Goal: Task Accomplishment & Management: Use online tool/utility

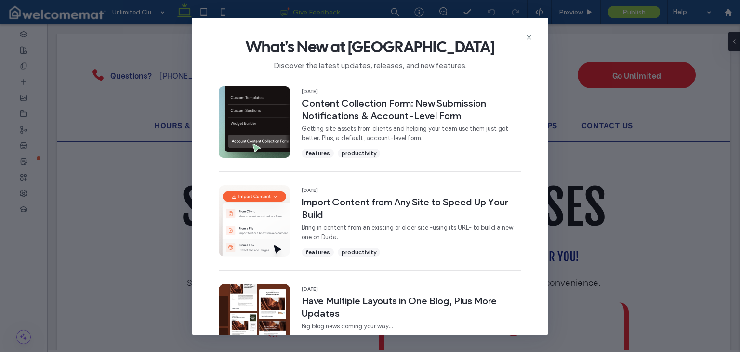
click at [527, 37] on icon at bounding box center [529, 37] width 8 height 8
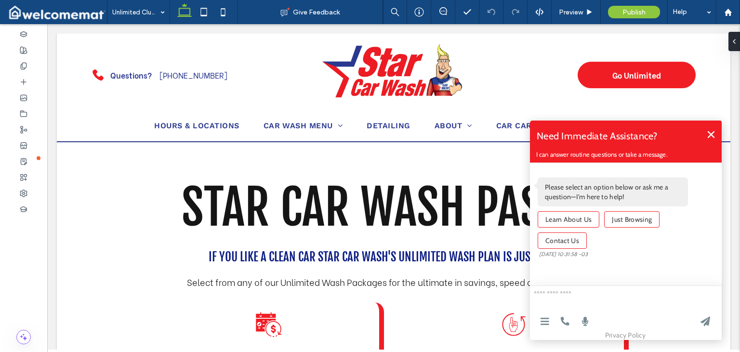
click at [710, 135] on icon at bounding box center [711, 134] width 7 height 7
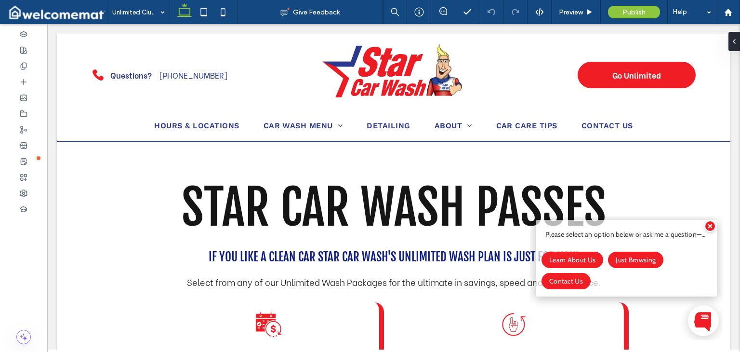
click at [710, 227] on icon at bounding box center [710, 226] width 4 height 4
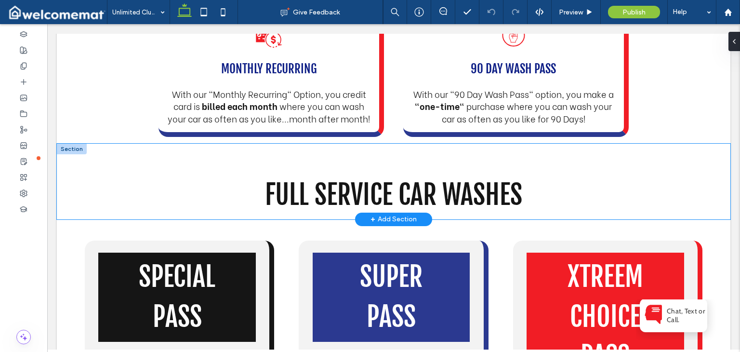
scroll to position [193, 0]
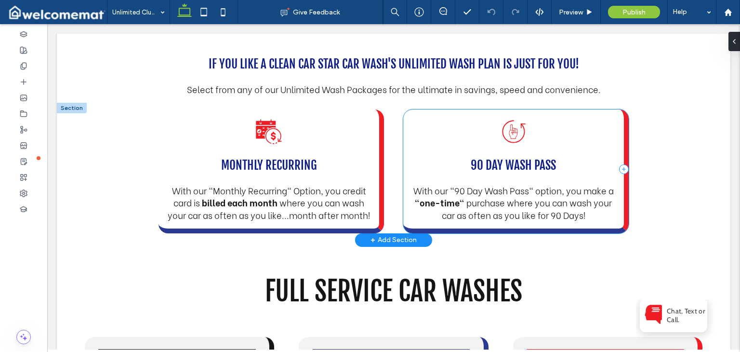
click at [420, 122] on div "Hand with index finger pointing upward inside a circular arrow. 90 Day Wash Pas…" at bounding box center [516, 171] width 226 height 124
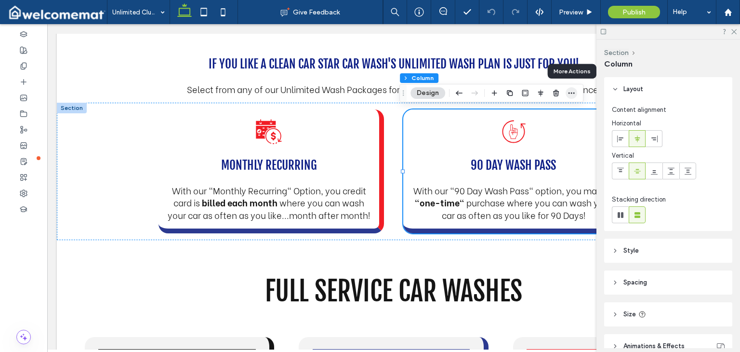
click at [570, 97] on span "button" at bounding box center [572, 93] width 12 height 12
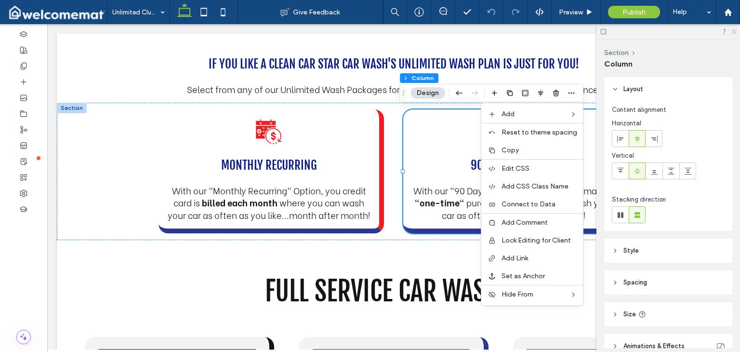
click at [733, 28] on icon at bounding box center [733, 31] width 6 height 6
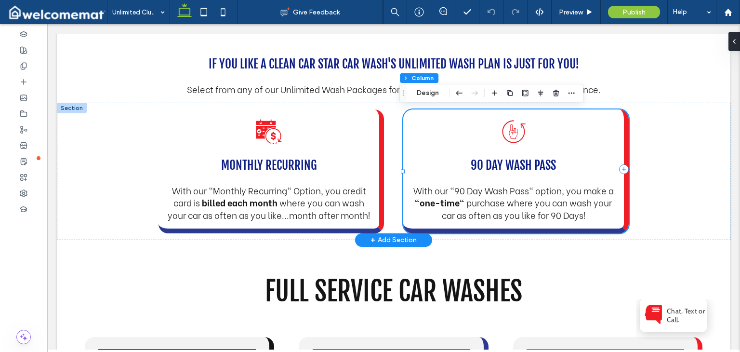
click at [595, 124] on div "Hand with index finger pointing upward inside a circular arrow. 90 Day Wash Pas…" at bounding box center [516, 171] width 226 height 124
click at [569, 93] on use "button" at bounding box center [571, 92] width 6 height 1
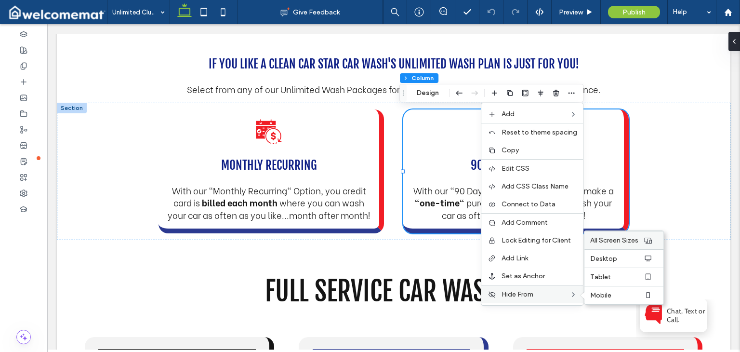
click at [617, 238] on span "All Screen Sizes" at bounding box center [614, 240] width 48 height 8
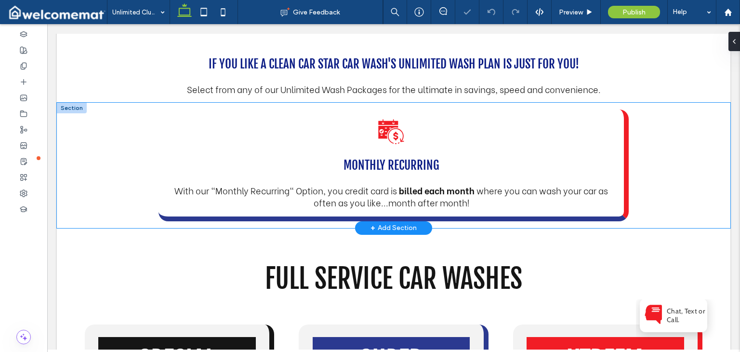
click at [662, 140] on div "Calendar icon with check mark, dollar sign, and circular arrow. Monthly Recurri…" at bounding box center [394, 165] width 578 height 125
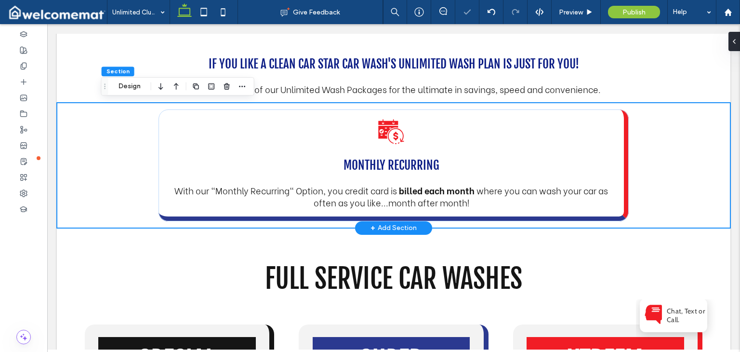
click at [655, 154] on div "Calendar icon with check mark, dollar sign, and circular arrow. Monthly Recurri…" at bounding box center [394, 165] width 578 height 125
click at [653, 141] on div "Calendar icon with check mark, dollar sign, and circular arrow. Monthly Recurri…" at bounding box center [394, 165] width 578 height 125
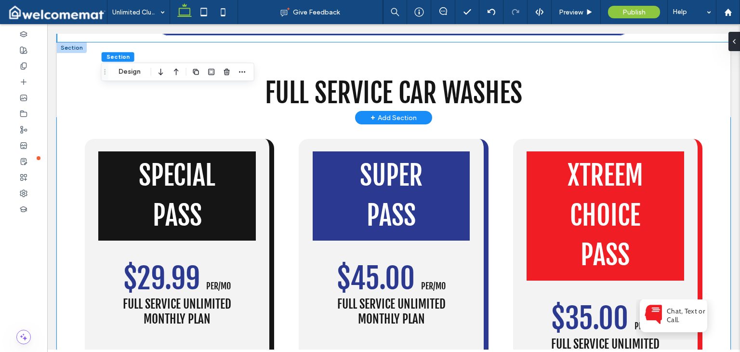
scroll to position [337, 0]
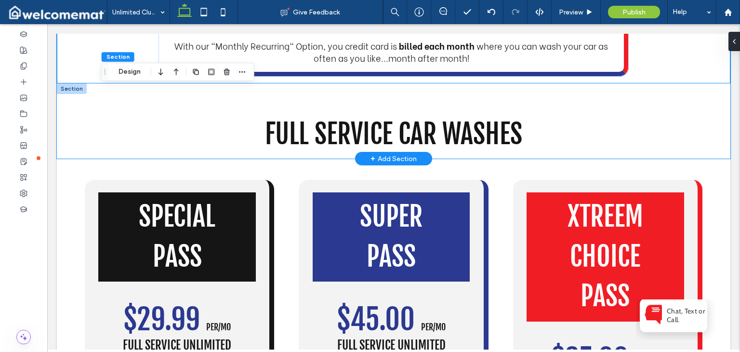
click at [663, 89] on div "Full Service Car Washes" at bounding box center [393, 121] width 673 height 76
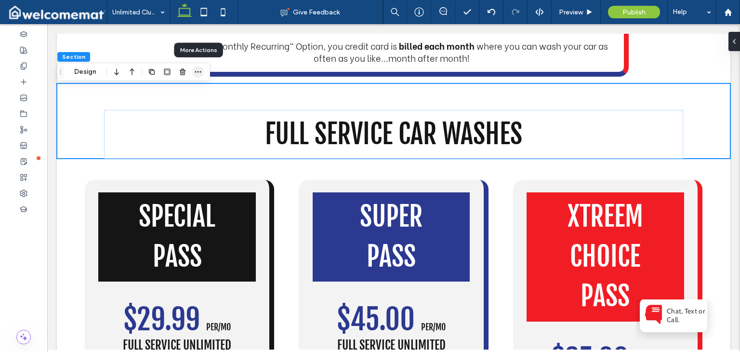
click at [202, 76] on span "button" at bounding box center [198, 72] width 12 height 12
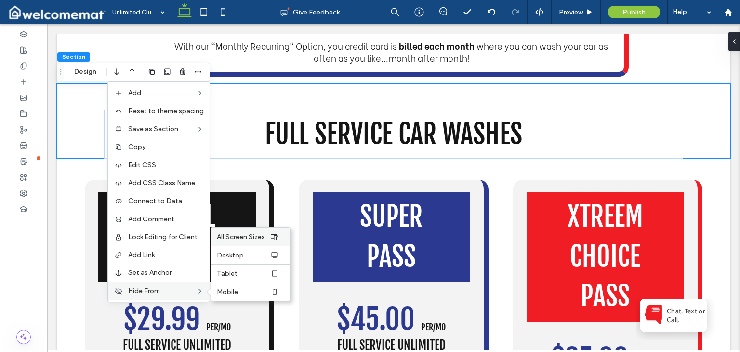
click at [249, 233] on span "All Screen Sizes" at bounding box center [241, 237] width 48 height 8
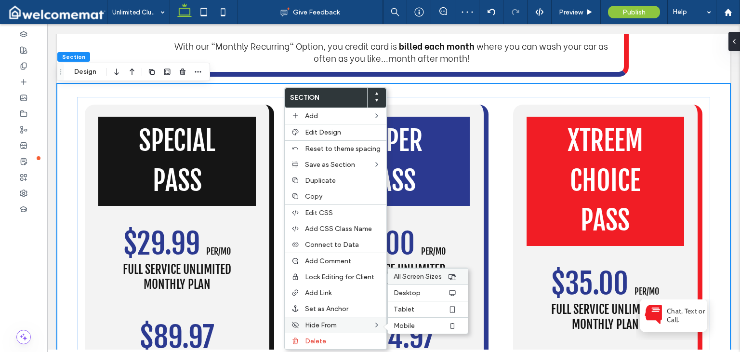
click at [408, 272] on span "All Screen Sizes" at bounding box center [418, 276] width 48 height 8
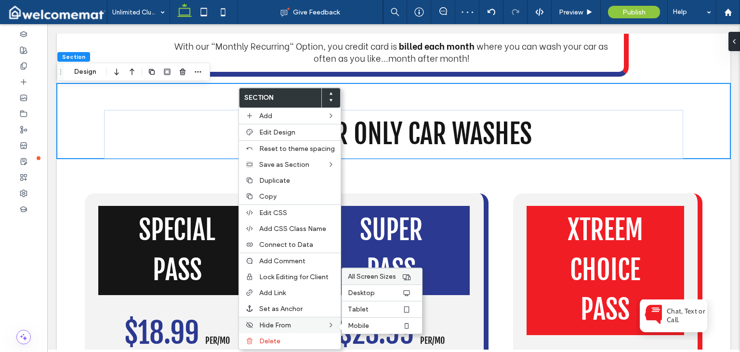
click at [385, 274] on span "All Screen Sizes" at bounding box center [372, 276] width 48 height 8
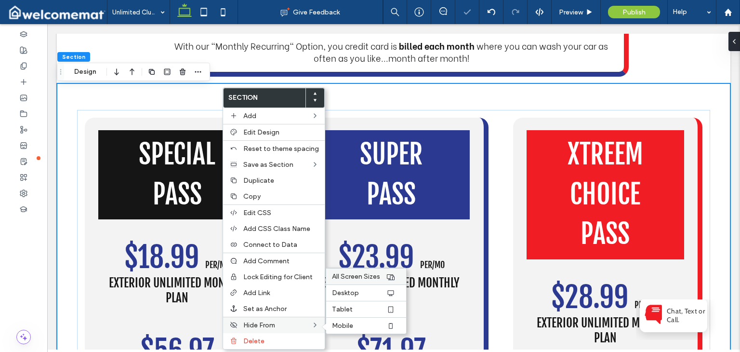
click at [358, 272] on span "All Screen Sizes" at bounding box center [356, 276] width 48 height 8
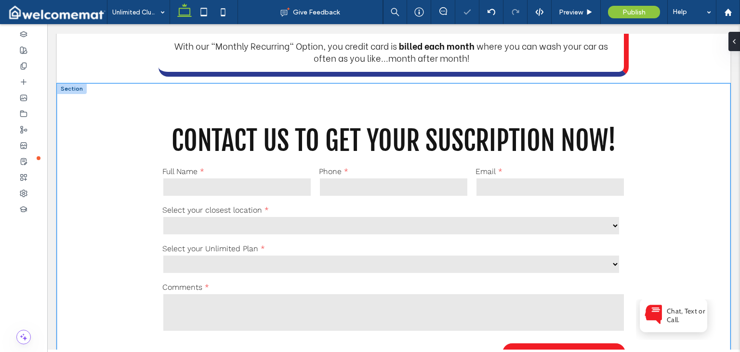
click at [688, 145] on div "**********" at bounding box center [393, 243] width 673 height 320
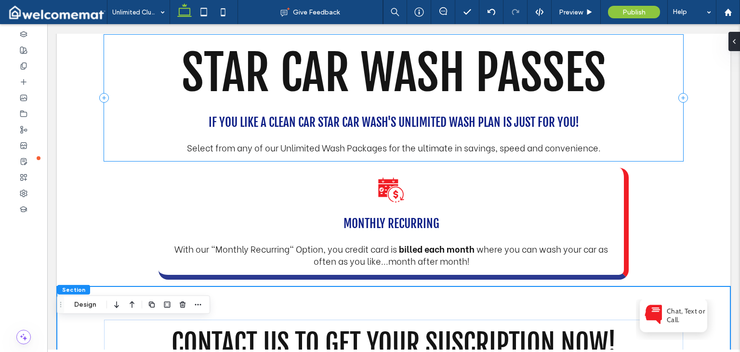
scroll to position [145, 0]
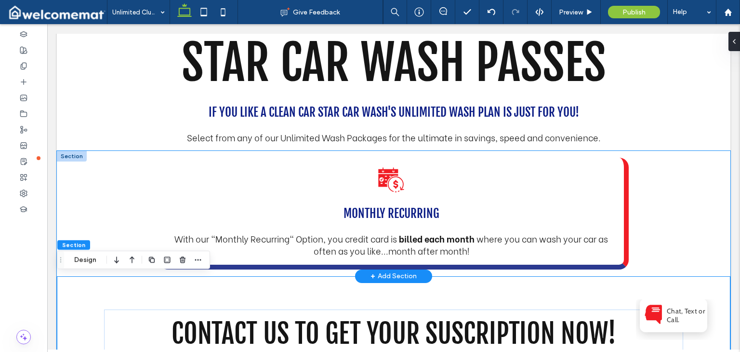
click at [682, 189] on div "Calendar icon with check mark, dollar sign, and circular arrow. Monthly Recurri…" at bounding box center [393, 213] width 673 height 125
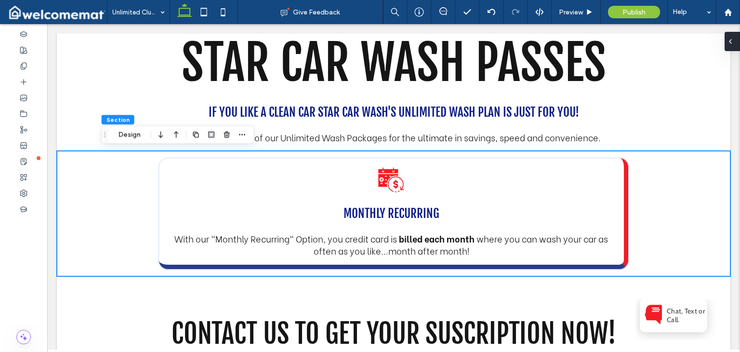
click at [732, 42] on icon at bounding box center [730, 42] width 8 height 8
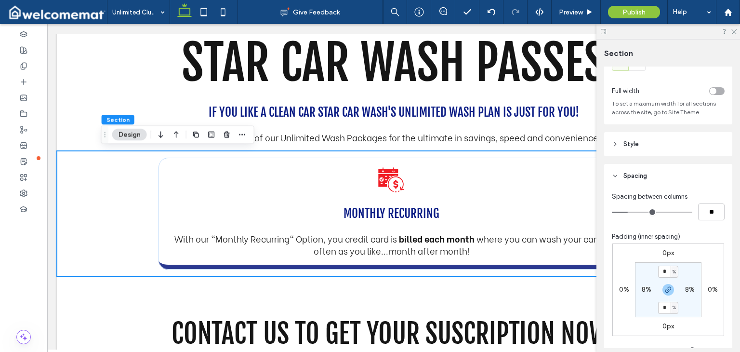
scroll to position [96, 0]
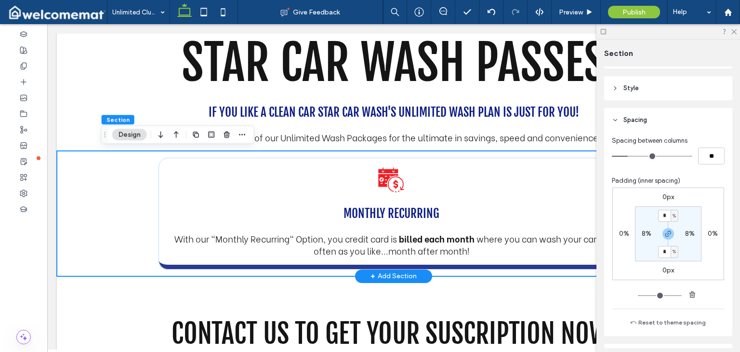
click at [139, 197] on div "Calendar icon with check mark, dollar sign, and circular arrow. Monthly Recurri…" at bounding box center [394, 213] width 578 height 125
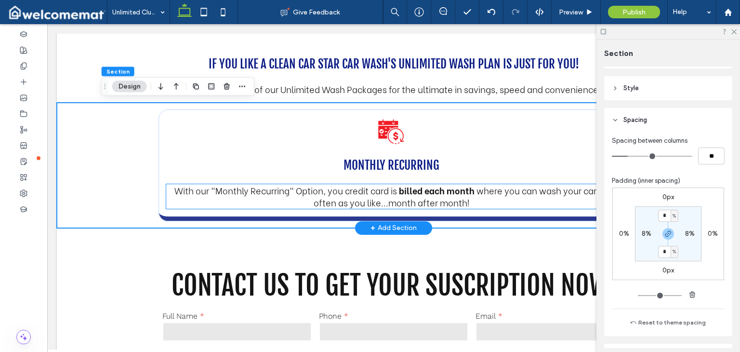
scroll to position [241, 0]
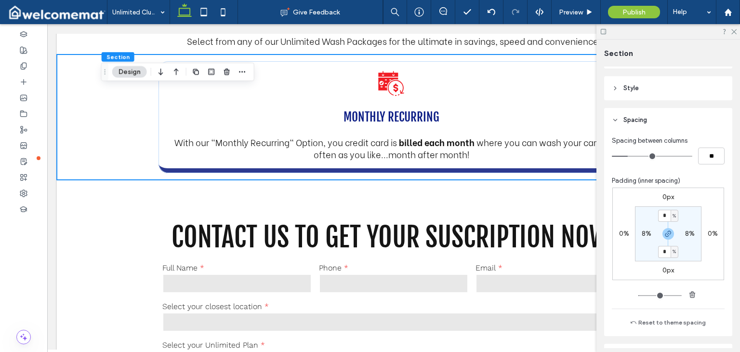
click at [645, 237] on label "8%" at bounding box center [647, 233] width 10 height 8
type input "*"
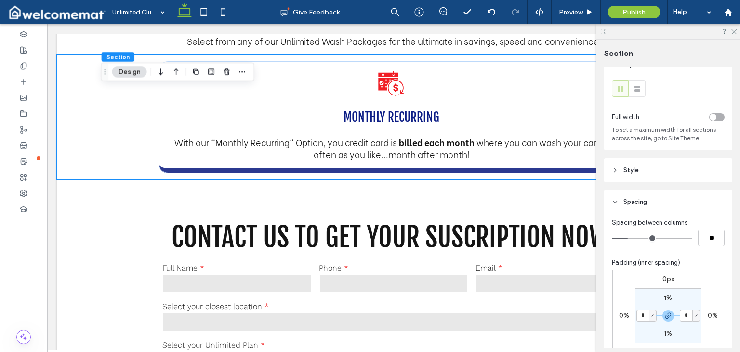
scroll to position [0, 0]
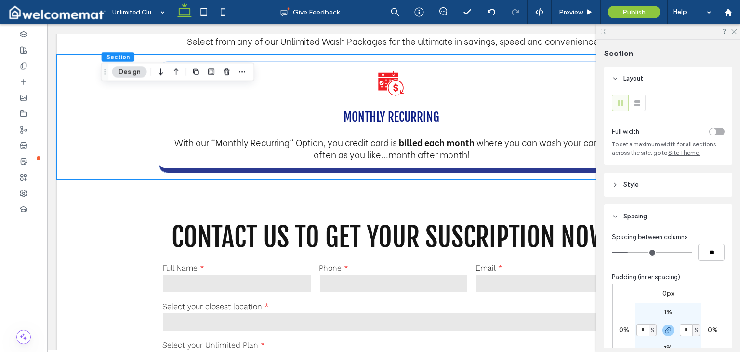
click at [711, 128] on div "toggle" at bounding box center [716, 132] width 15 height 8
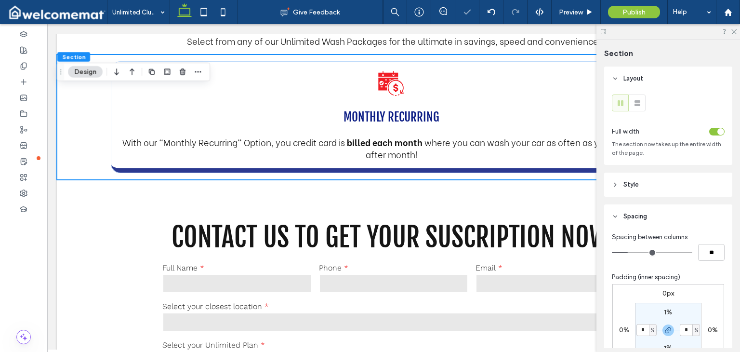
click at [717, 132] on div "toggle" at bounding box center [720, 131] width 7 height 7
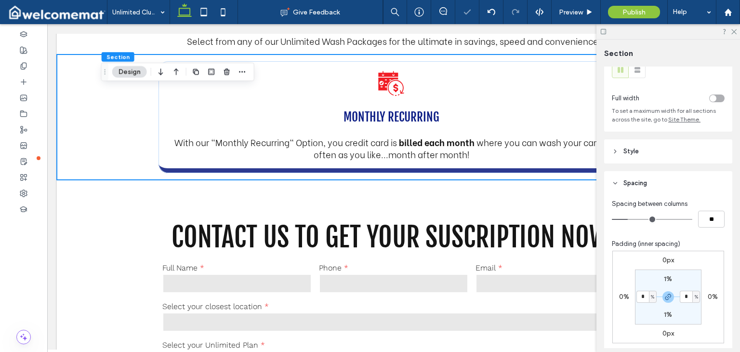
scroll to position [48, 0]
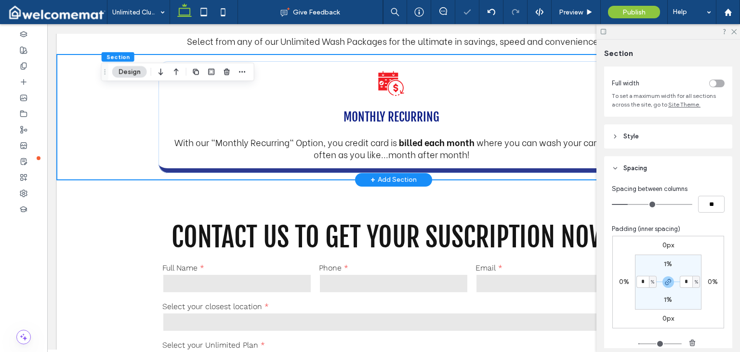
click at [120, 121] on div "Calendar icon with check mark, dollar sign, and circular arrow. Monthly Recurri…" at bounding box center [394, 116] width 578 height 125
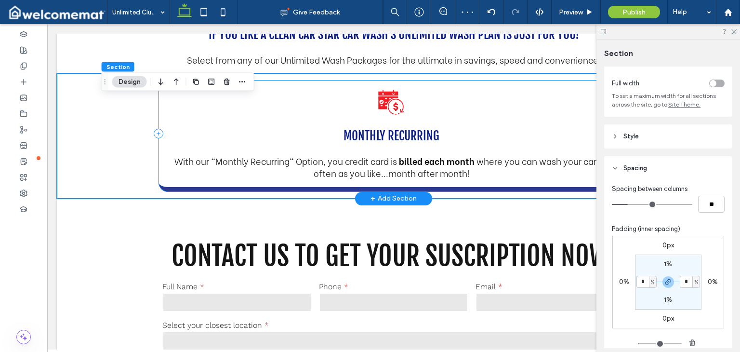
scroll to position [193, 0]
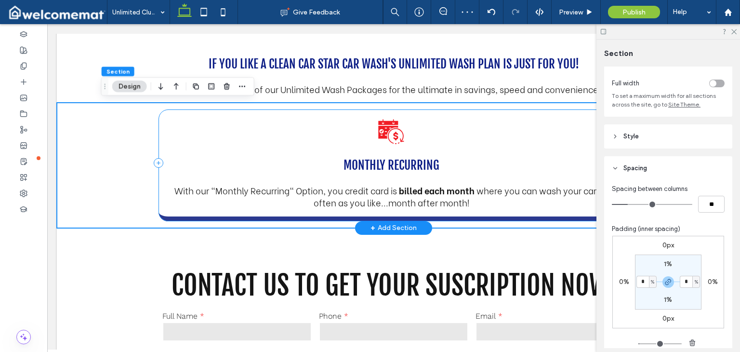
click at [218, 149] on div "Calendar icon with check mark, dollar sign, and circular arrow. Monthly Recurri…" at bounding box center [393, 164] width 470 height 111
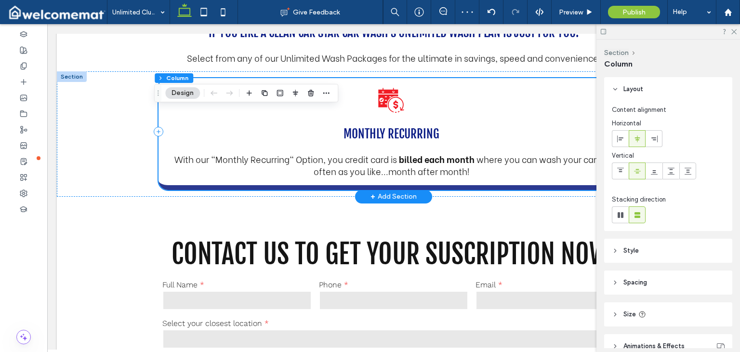
scroll to position [241, 0]
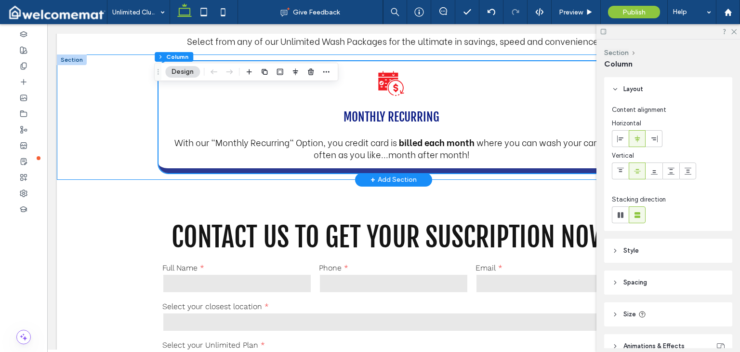
click at [125, 125] on div "Calendar icon with check mark, dollar sign, and circular arrow. Monthly Recurri…" at bounding box center [394, 116] width 578 height 125
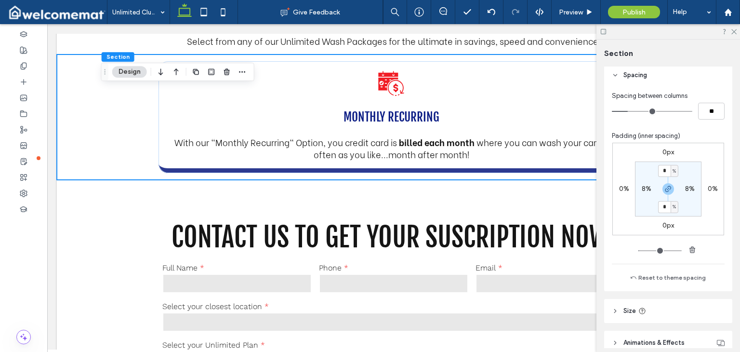
scroll to position [187, 0]
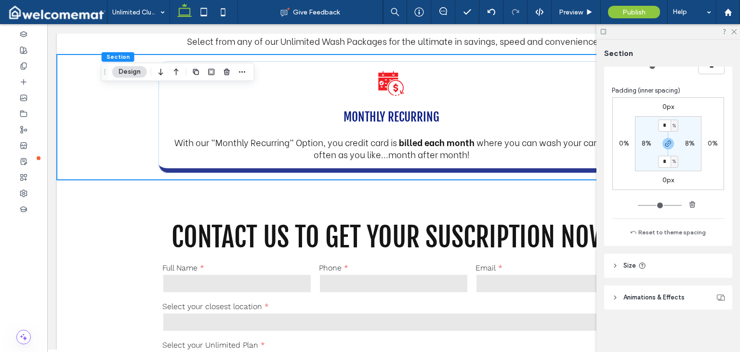
click at [644, 144] on label "8%" at bounding box center [647, 143] width 10 height 8
type input "*"
type input "**"
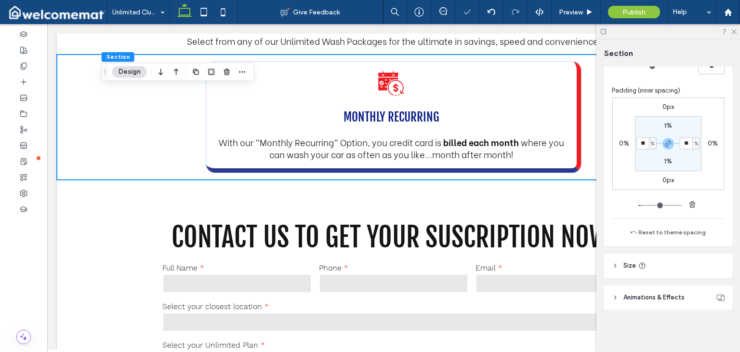
type input "*"
type input "**"
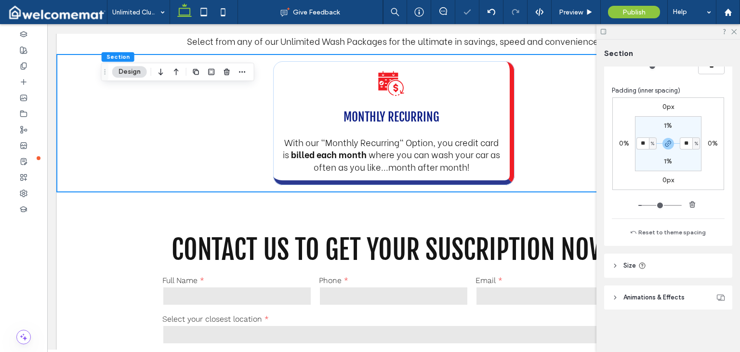
type input "**"
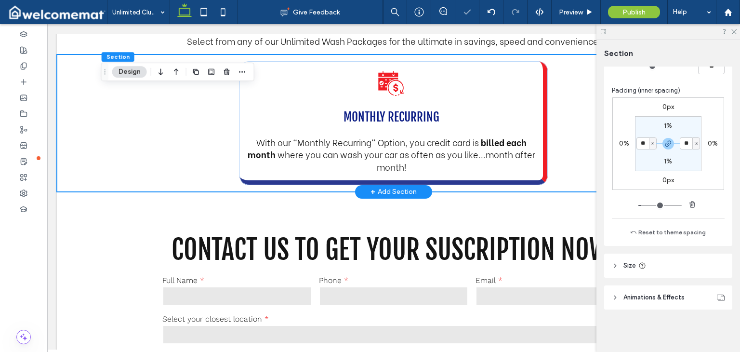
click at [574, 90] on div "Calendar icon with check mark, dollar sign, and circular arrow. Monthly Recurri…" at bounding box center [394, 122] width 578 height 137
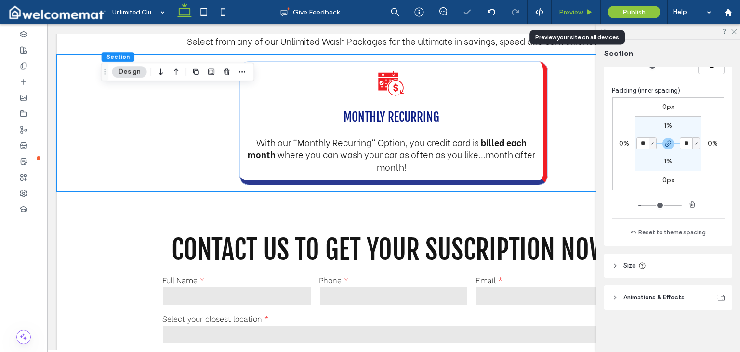
click at [576, 15] on span "Preview" at bounding box center [571, 12] width 24 height 8
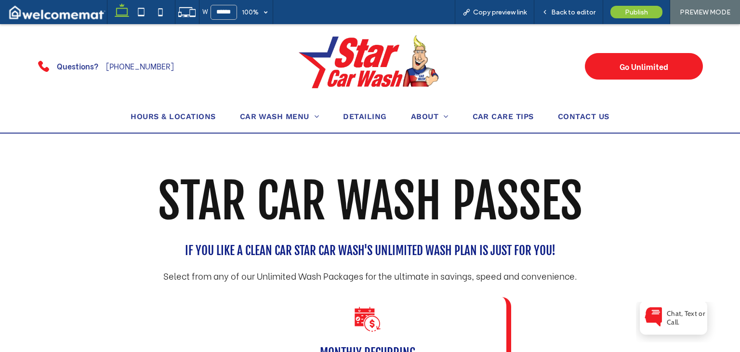
click at [630, 149] on div "Star Car Wash Passes If you like a clean car Star Car Wash's Unlimited Wash Pla…" at bounding box center [370, 211] width 740 height 156
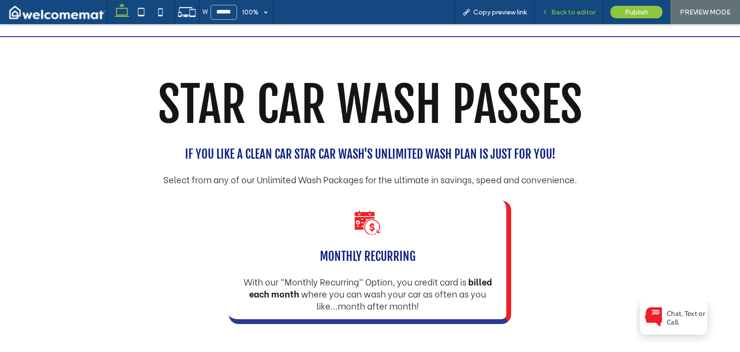
click at [583, 11] on span "Back to editor" at bounding box center [573, 12] width 44 height 8
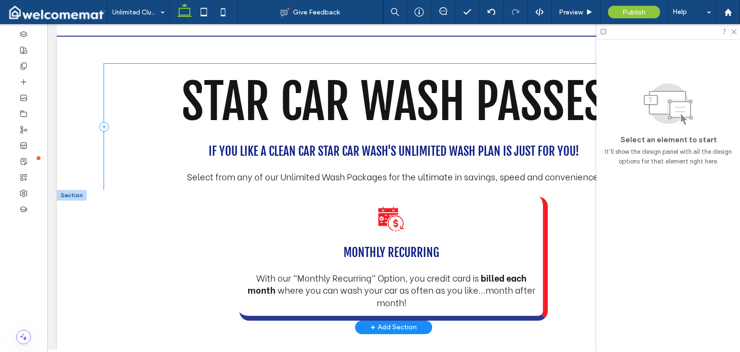
scroll to position [154, 0]
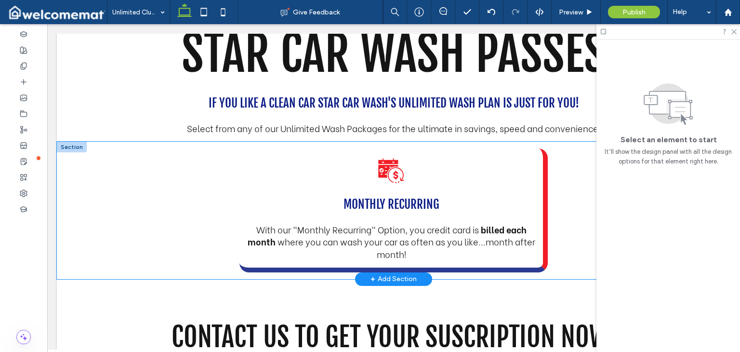
click at [576, 177] on div "Calendar icon with check mark, dollar sign, and circular arrow. Monthly Recurri…" at bounding box center [394, 210] width 578 height 137
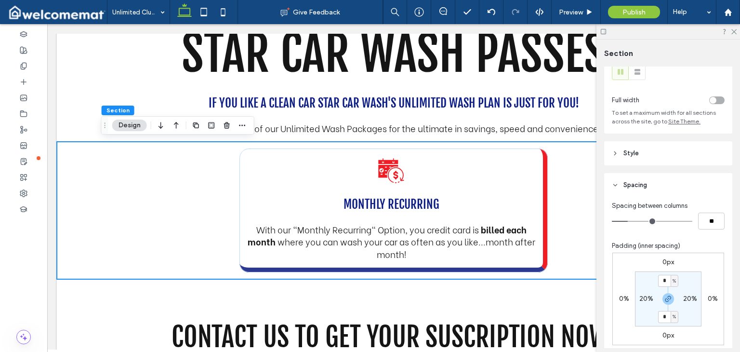
scroll to position [48, 0]
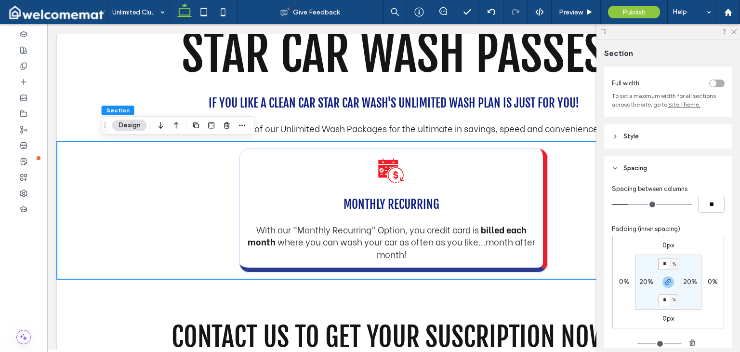
click at [666, 264] on input "*" at bounding box center [664, 264] width 13 height 12
type input "*"
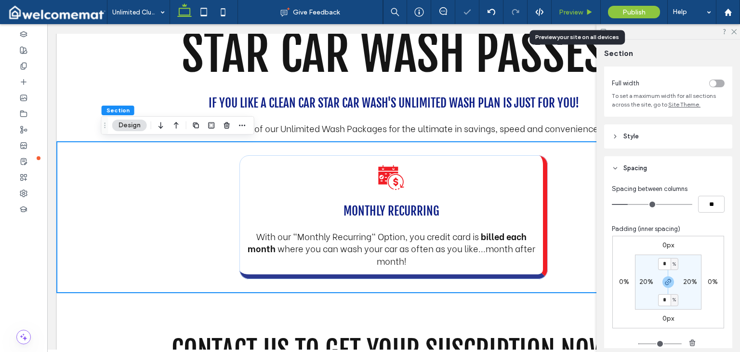
click at [576, 18] on div "Preview" at bounding box center [576, 12] width 49 height 24
click at [573, 11] on span "Preview" at bounding box center [571, 12] width 24 height 8
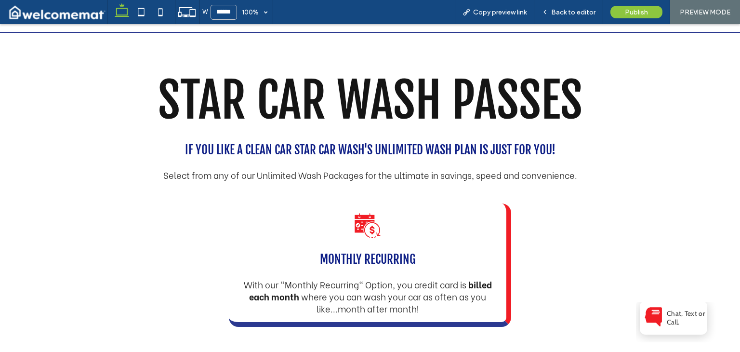
scroll to position [96, 0]
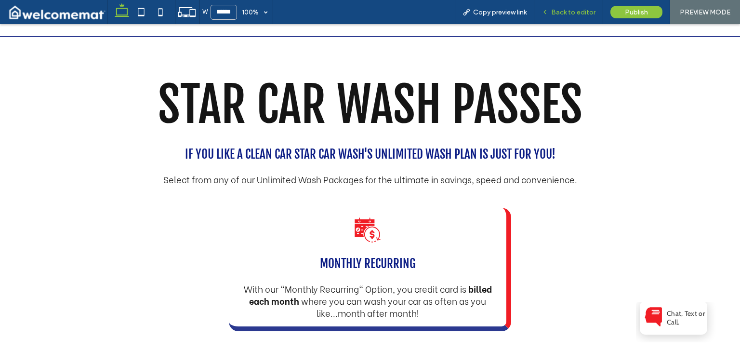
click at [574, 12] on span "Back to editor" at bounding box center [573, 12] width 44 height 8
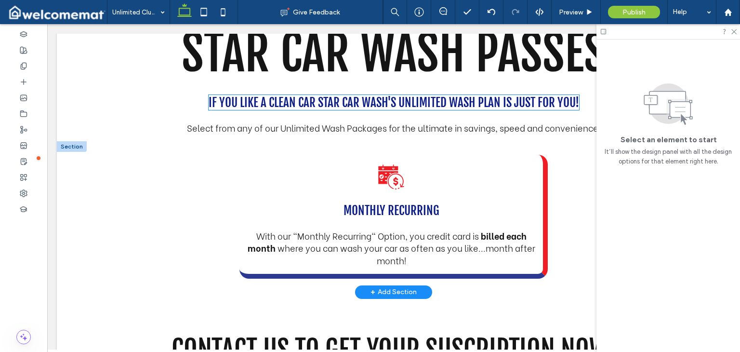
scroll to position [202, 0]
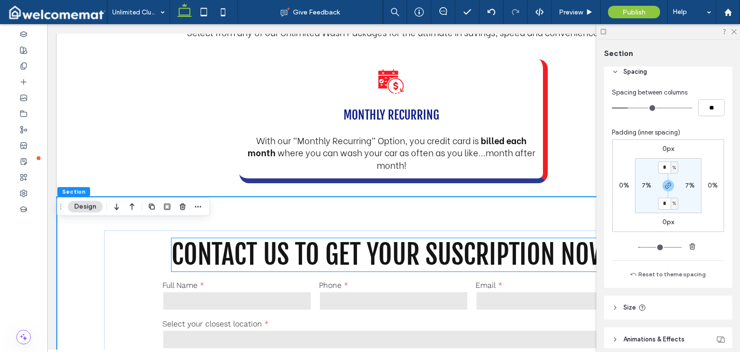
scroll to position [154, 0]
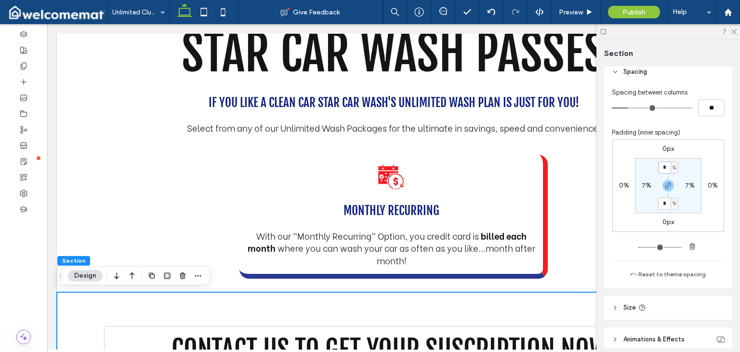
click at [661, 168] on input "*" at bounding box center [664, 167] width 13 height 12
type input "*"
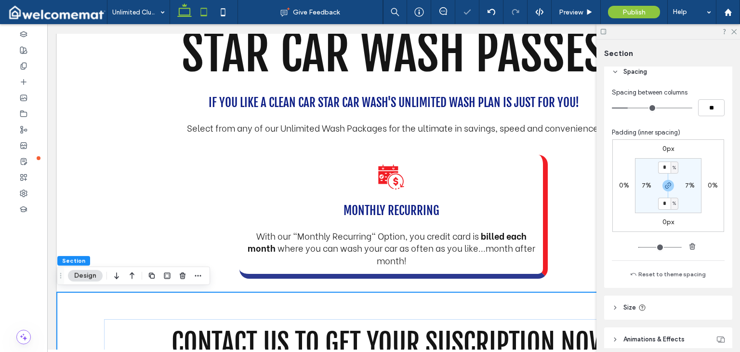
click at [210, 12] on icon at bounding box center [203, 11] width 19 height 19
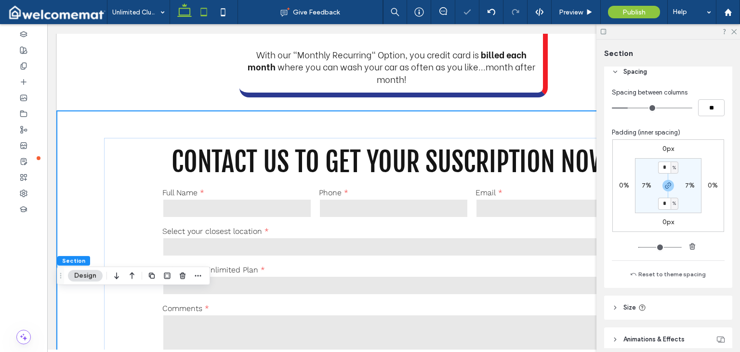
type input "*"
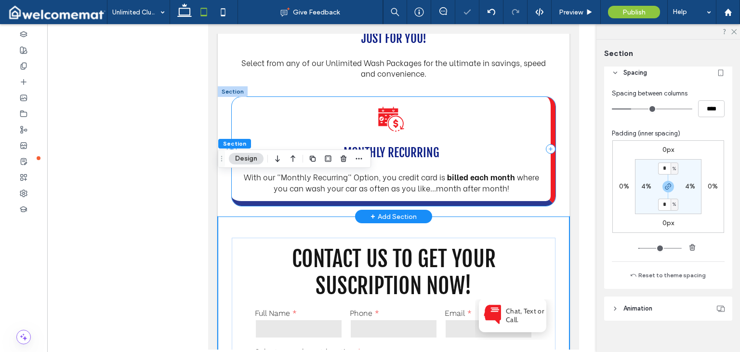
scroll to position [46, 0]
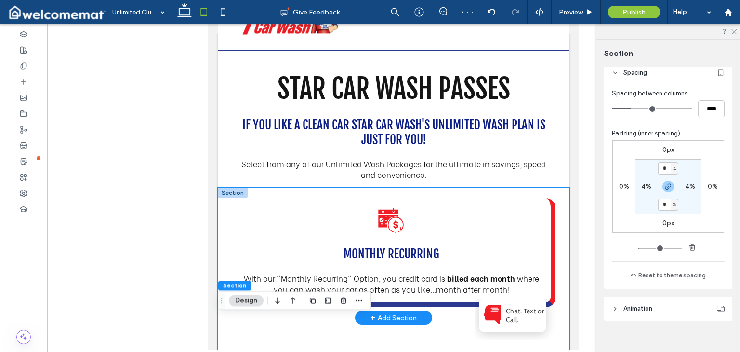
click at [554, 196] on div "Calendar icon with check mark, dollar sign, and circular arrow. Monthly Recurri…" at bounding box center [394, 252] width 352 height 130
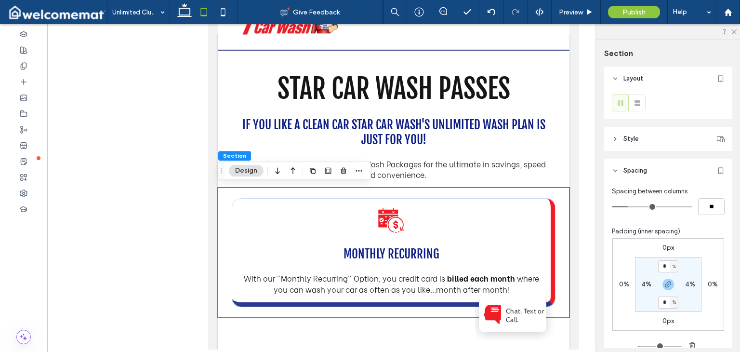
click at [641, 283] on label "4%" at bounding box center [646, 284] width 10 height 8
type input "*"
type input "**"
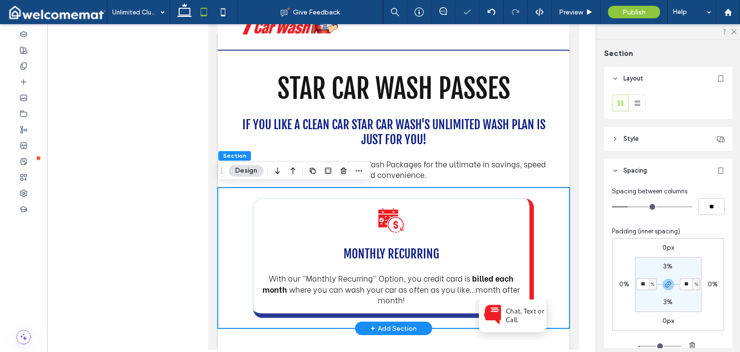
click at [555, 219] on div "Calendar icon with check mark, dollar sign, and circular arrow. Monthly Recurri…" at bounding box center [394, 257] width 352 height 141
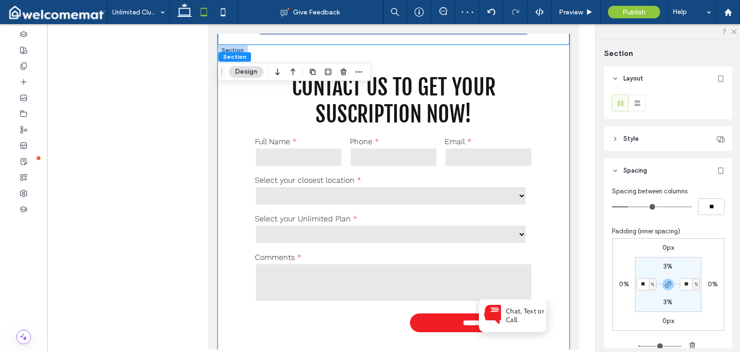
scroll to position [432, 0]
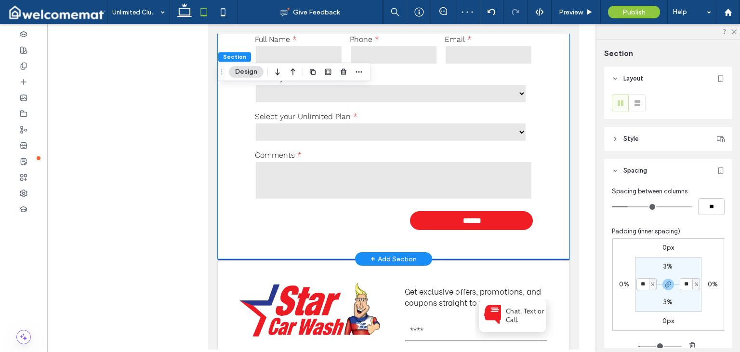
click at [555, 189] on div "**********" at bounding box center [394, 101] width 352 height 316
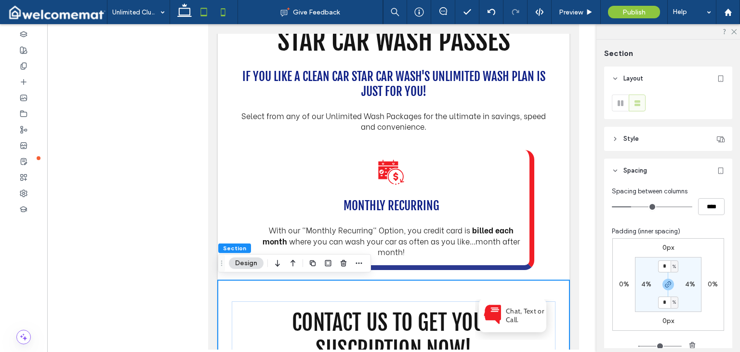
click at [222, 18] on icon at bounding box center [222, 11] width 19 height 19
type input "**"
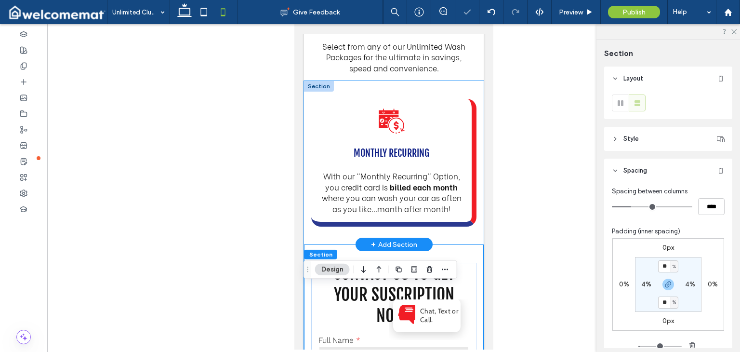
scroll to position [127, 0]
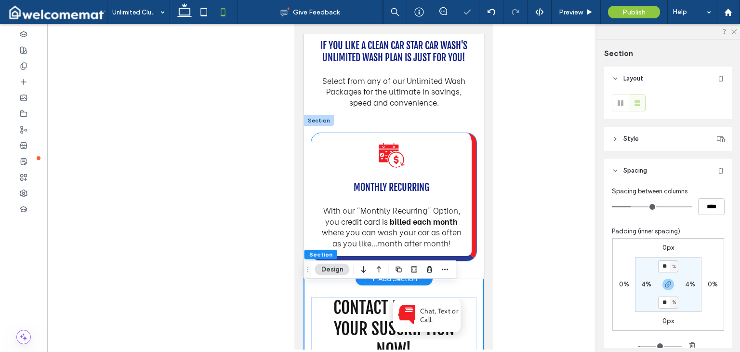
click at [469, 168] on div "Calendar icon with check mark, dollar sign, and circular arrow. Monthly Recurri…" at bounding box center [393, 197] width 165 height 128
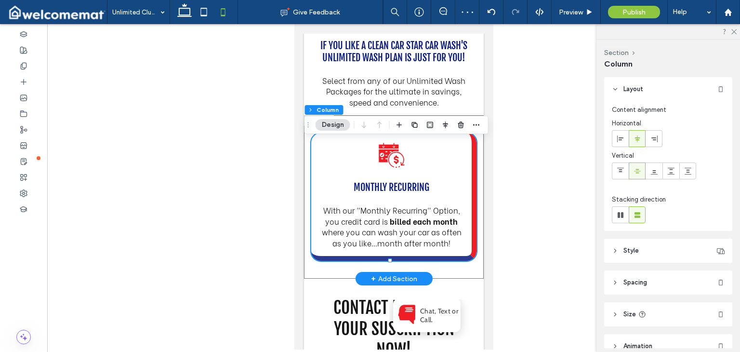
click at [472, 168] on div "Calendar icon with check mark, dollar sign, and circular arrow. Monthly Recurri…" at bounding box center [394, 196] width 180 height 163
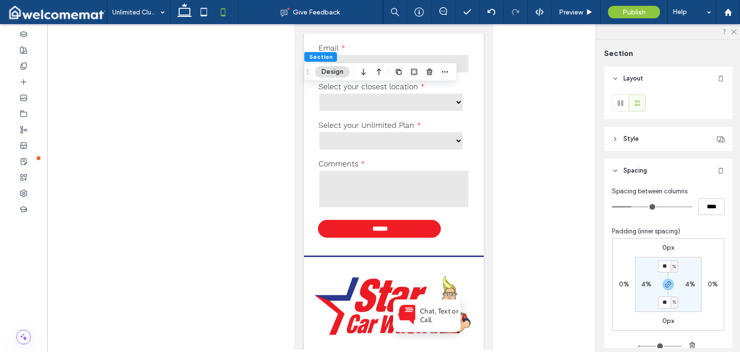
scroll to position [578, 0]
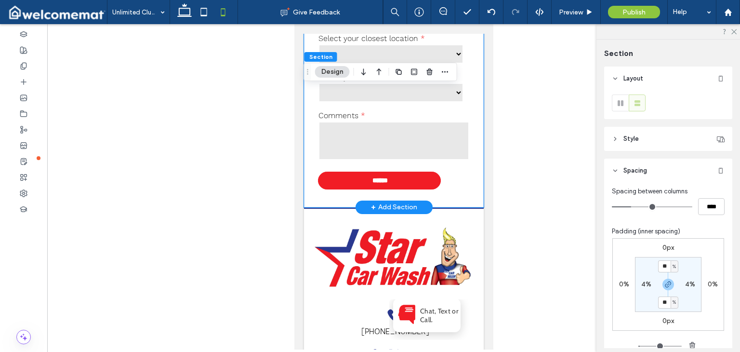
click at [473, 187] on div "**********" at bounding box center [394, 17] width 180 height 380
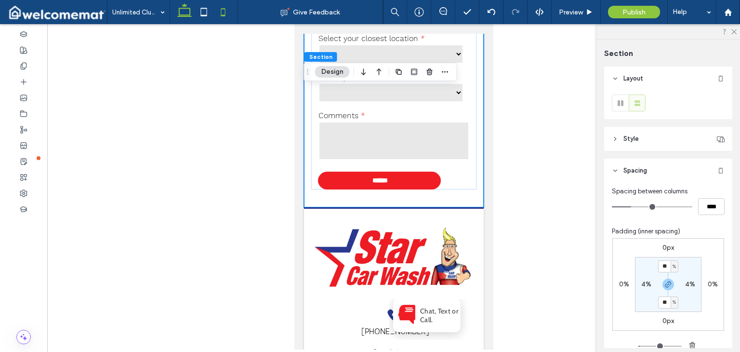
click at [187, 8] on use at bounding box center [184, 9] width 14 height 13
type input "*"
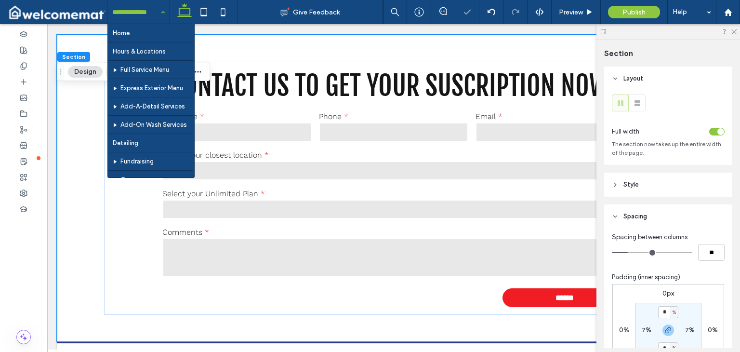
click at [157, 9] on div "Home Hours & Locations Full Service Menu Express Exterior Menu Add-A-Detail Ser…" at bounding box center [138, 12] width 62 height 24
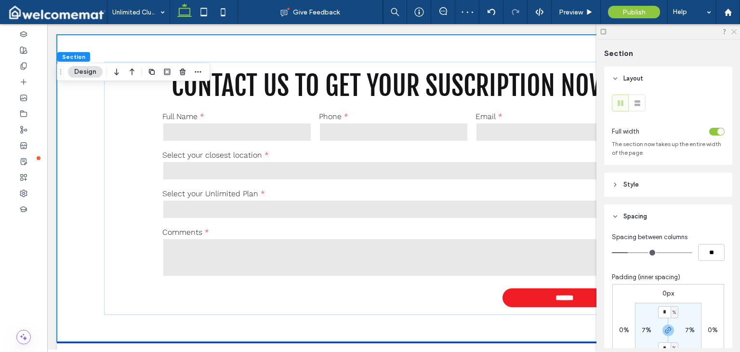
drag, startPoint x: 733, startPoint y: 29, endPoint x: 641, endPoint y: 110, distance: 122.6
click at [733, 29] on icon at bounding box center [733, 31] width 6 height 6
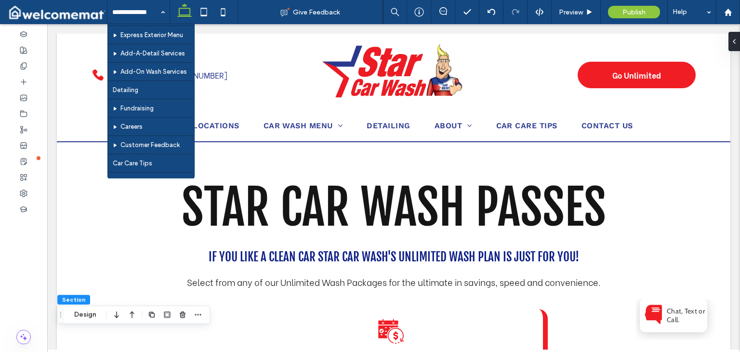
scroll to position [29, 0]
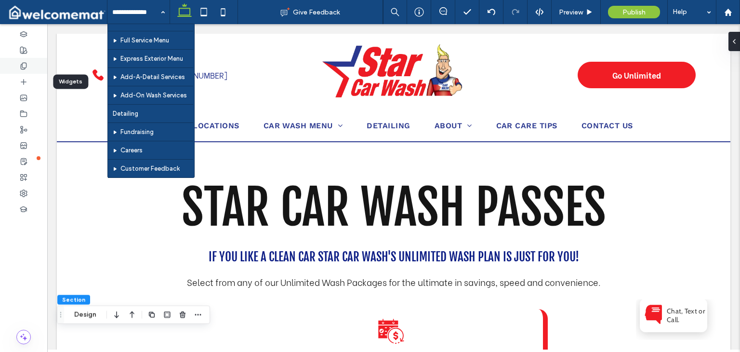
click at [27, 73] on div at bounding box center [23, 66] width 47 height 16
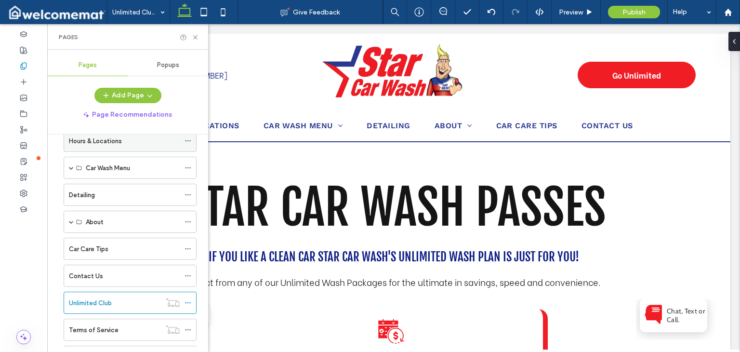
scroll to position [91, 0]
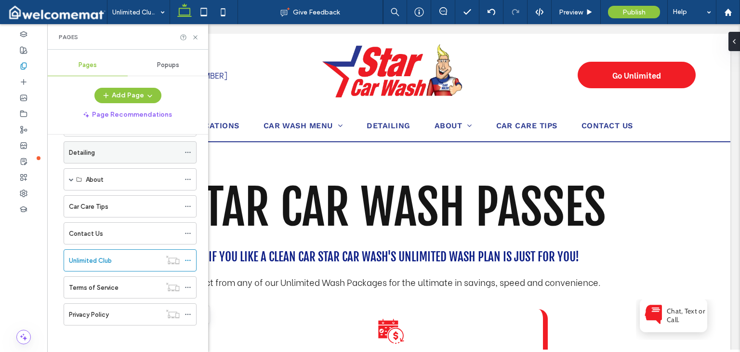
click at [90, 154] on label "Detailing" at bounding box center [82, 152] width 26 height 17
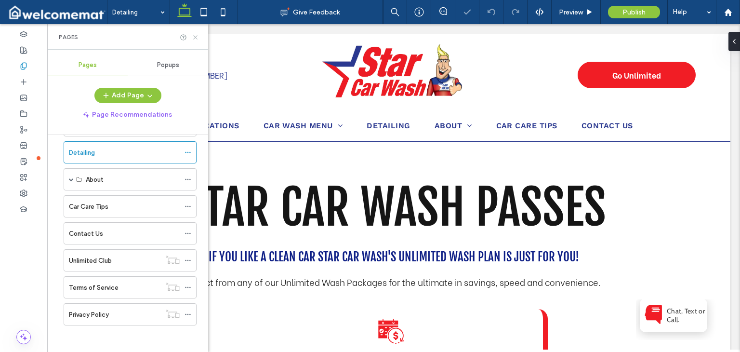
click at [194, 35] on icon at bounding box center [195, 37] width 7 height 7
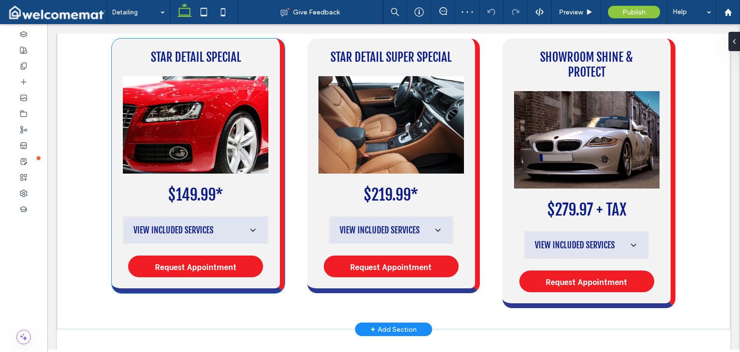
scroll to position [193, 0]
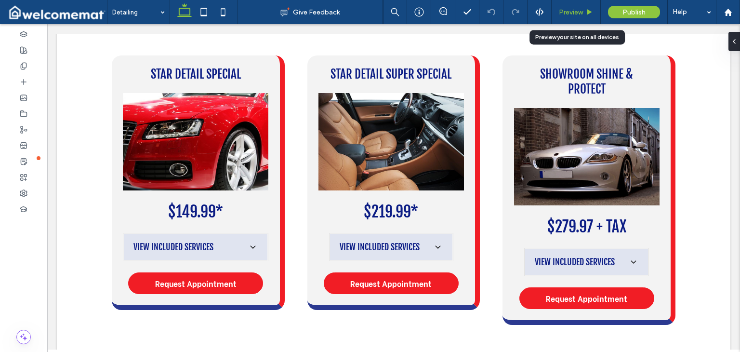
click at [569, 9] on span "Preview" at bounding box center [571, 12] width 24 height 8
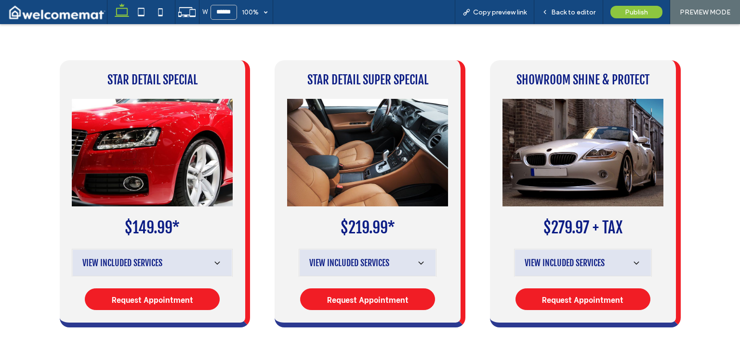
scroll to position [184, 0]
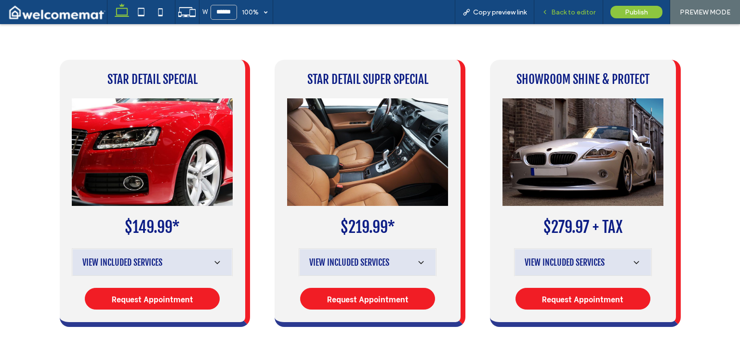
click at [567, 15] on span "Back to editor" at bounding box center [573, 12] width 44 height 8
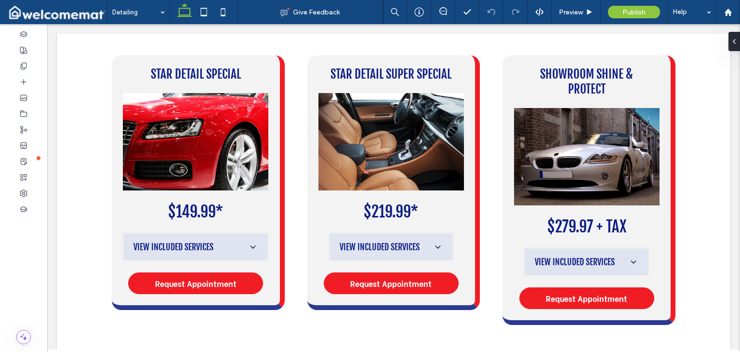
click at [694, 51] on html at bounding box center [626, 49] width 193 height 4
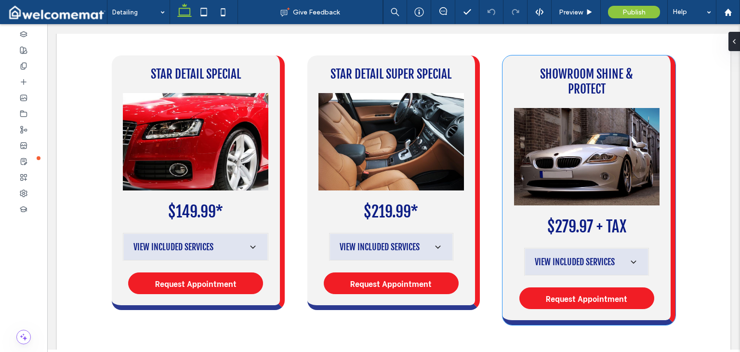
scroll to position [289, 0]
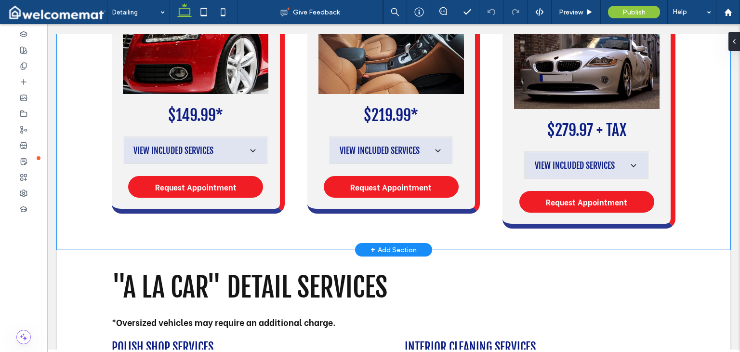
click at [90, 150] on div "Star Detail Special $149.99* View Included Services Star Wash Complete Interior…" at bounding box center [393, 94] width 673 height 312
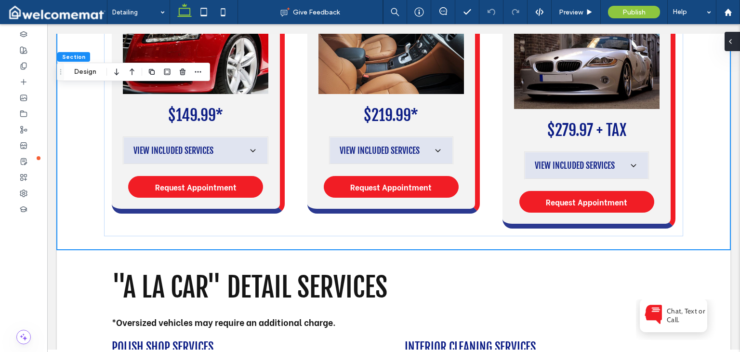
click at [732, 42] on icon at bounding box center [730, 42] width 8 height 8
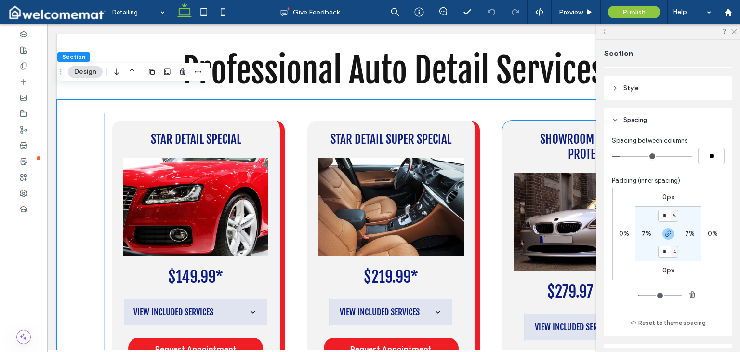
scroll to position [145, 0]
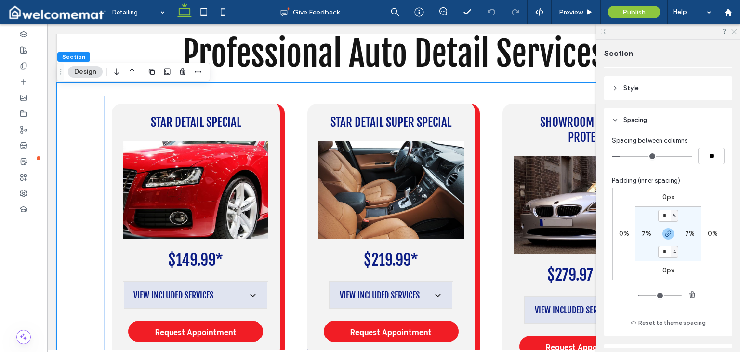
click at [733, 30] on icon at bounding box center [733, 31] width 6 height 6
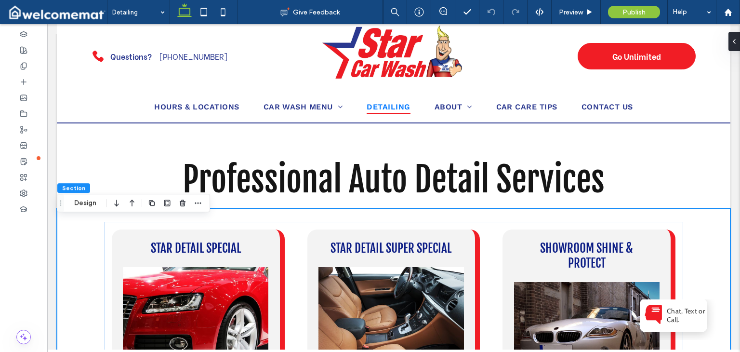
scroll to position [0, 0]
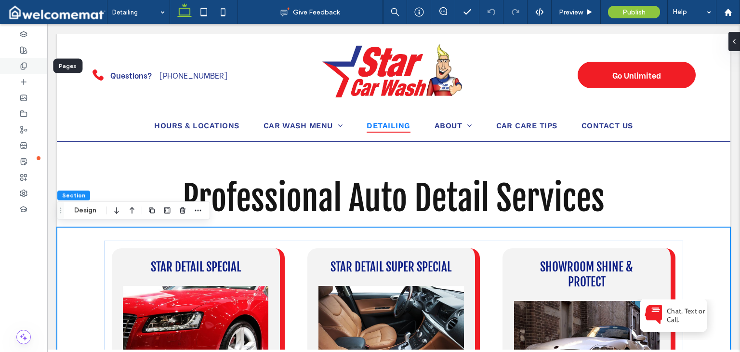
click at [19, 68] on div at bounding box center [23, 66] width 47 height 16
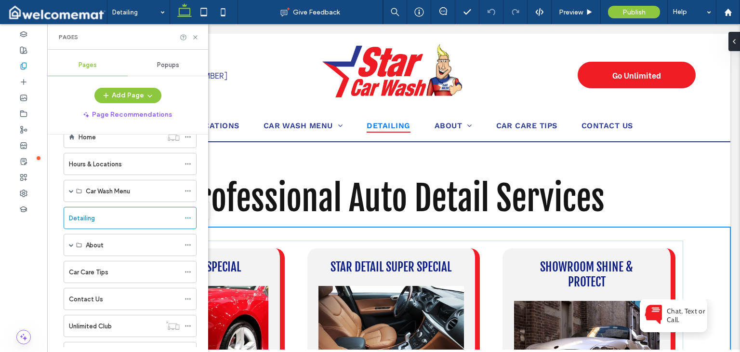
scroll to position [48, 0]
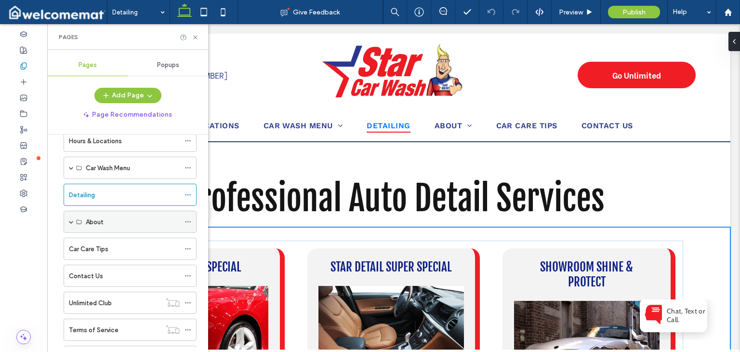
click at [73, 222] on span at bounding box center [71, 221] width 5 height 5
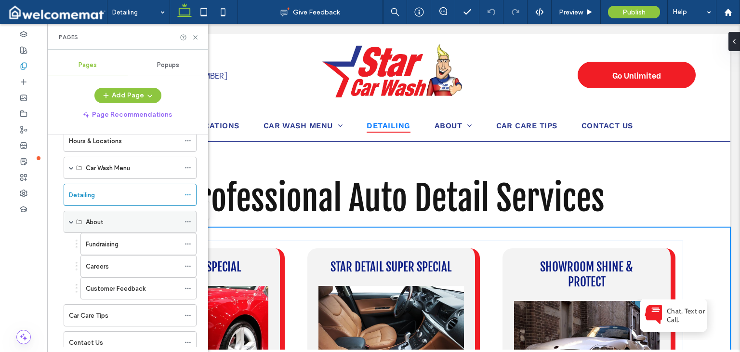
click at [70, 222] on span at bounding box center [71, 221] width 5 height 5
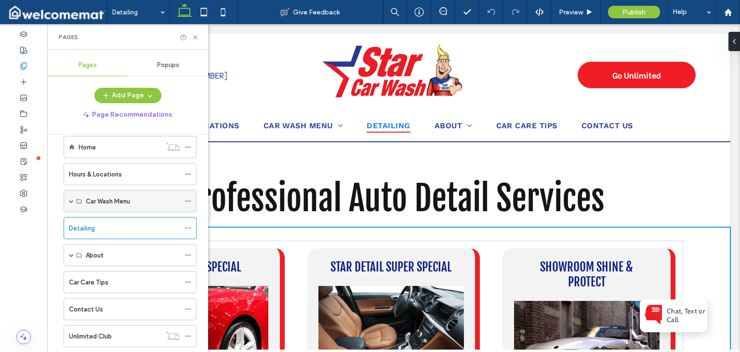
scroll to position [0, 0]
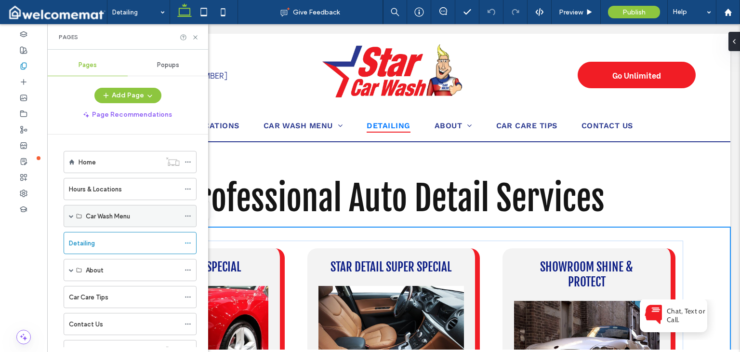
click at [71, 213] on span at bounding box center [71, 215] width 5 height 5
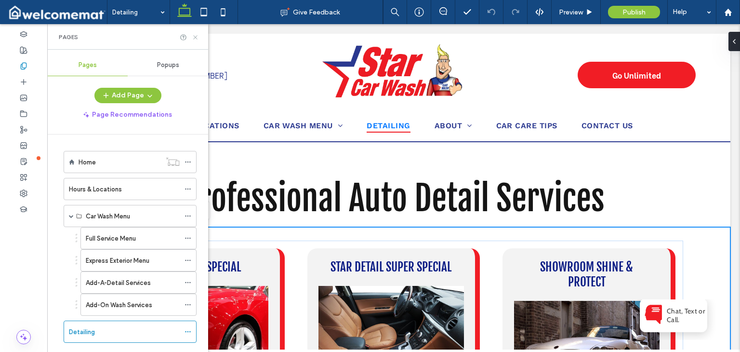
click at [195, 37] on icon at bounding box center [195, 37] width 7 height 7
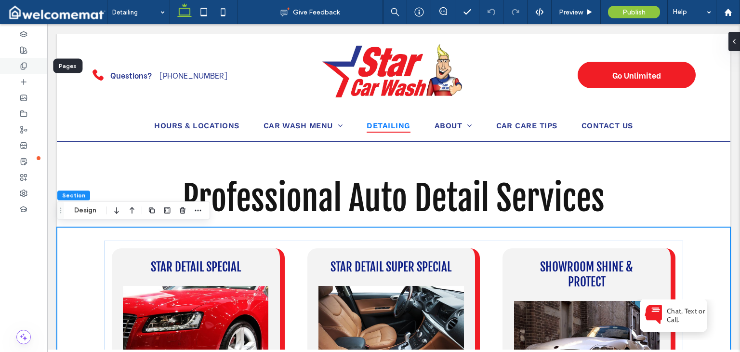
click at [13, 66] on div at bounding box center [23, 66] width 47 height 16
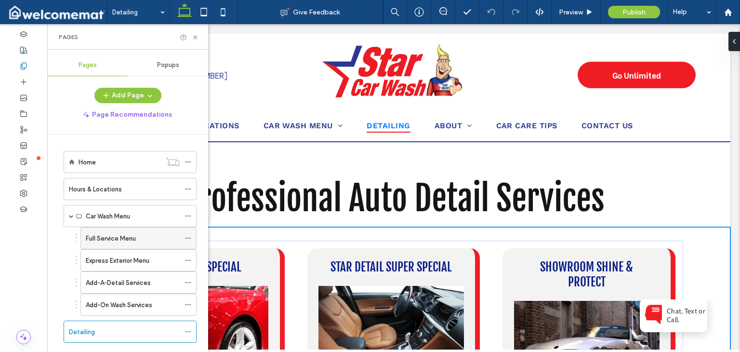
click at [97, 235] on label "Full Service Menu" at bounding box center [111, 238] width 50 height 17
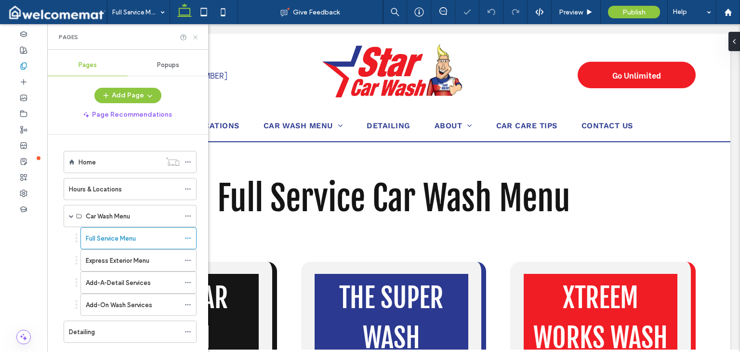
click at [193, 38] on icon at bounding box center [195, 37] width 7 height 7
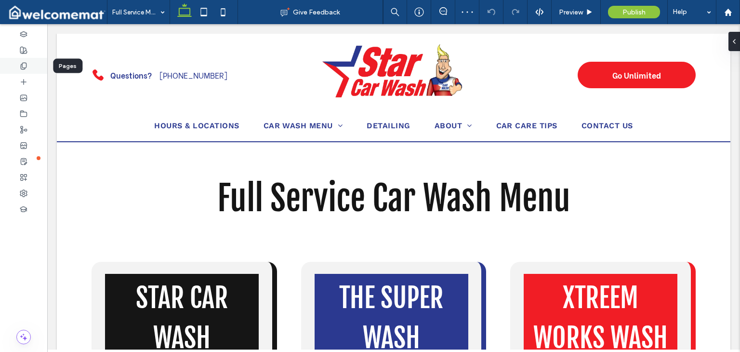
click at [12, 65] on div at bounding box center [23, 66] width 47 height 16
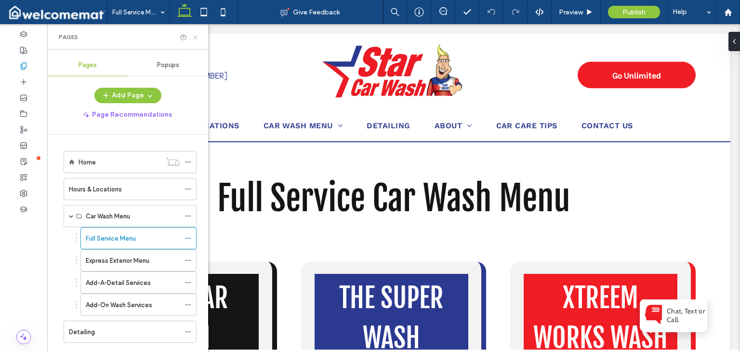
click at [197, 39] on icon at bounding box center [195, 37] width 7 height 7
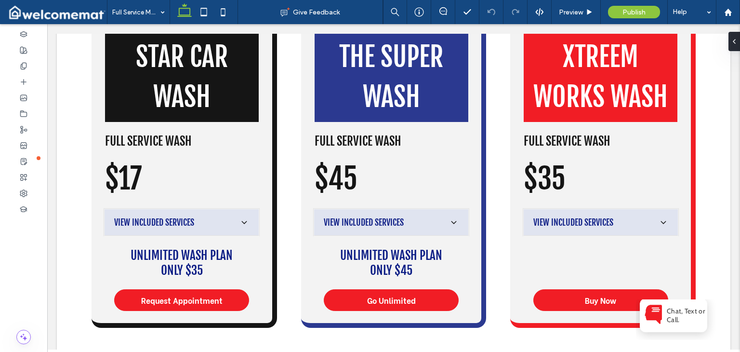
scroll to position [289, 0]
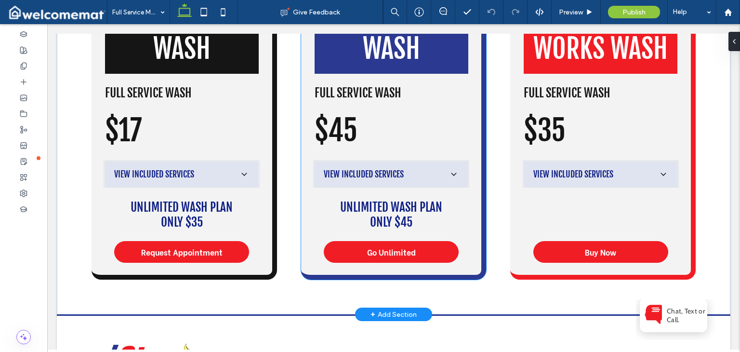
click at [450, 176] on icon at bounding box center [454, 174] width 10 height 10
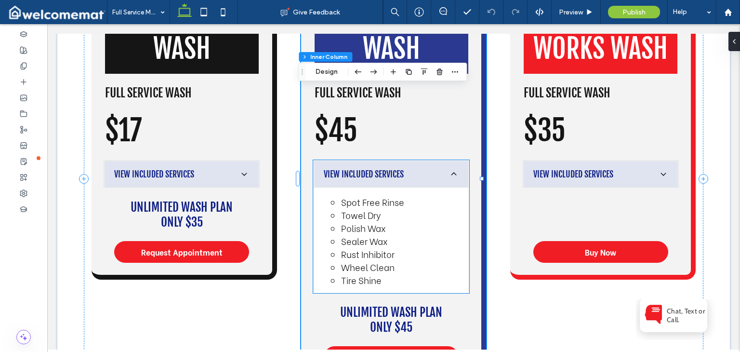
click at [451, 172] on icon at bounding box center [453, 173] width 5 height 3
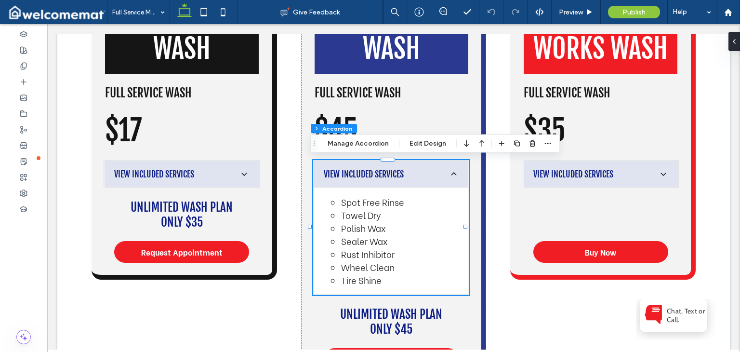
click at [450, 173] on icon at bounding box center [454, 174] width 10 height 10
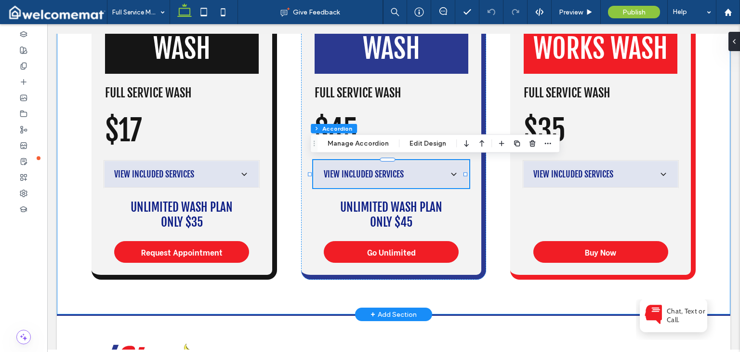
click at [699, 142] on div "Star Car Wash Full Service Wash $17 View Included Services Spot Free Rinse Towe…" at bounding box center [393, 126] width 673 height 376
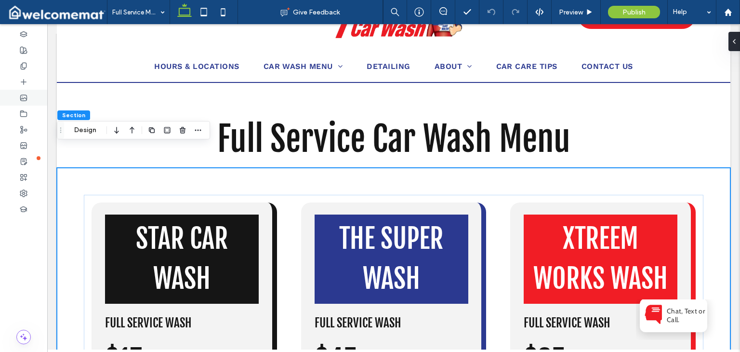
scroll to position [44, 0]
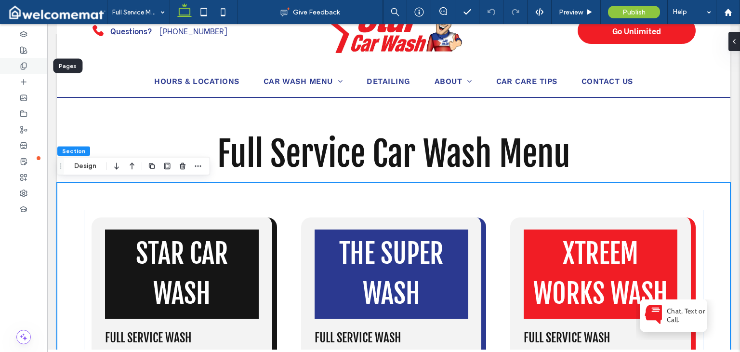
click at [32, 70] on div at bounding box center [23, 66] width 47 height 16
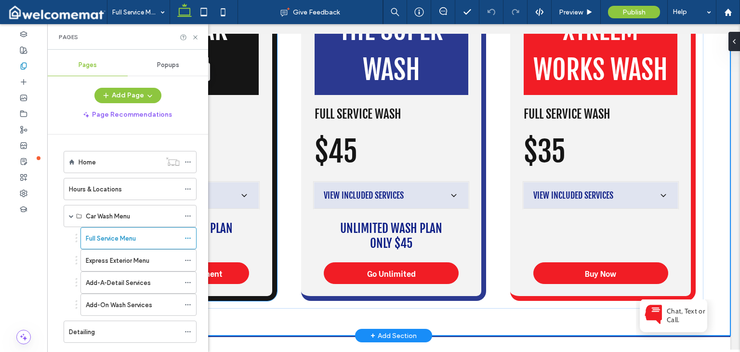
scroll to position [285, 0]
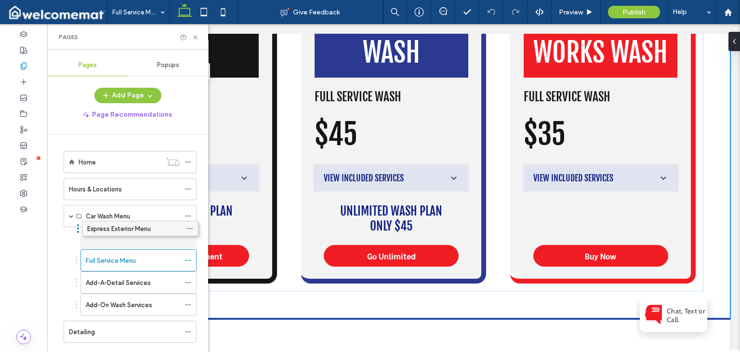
drag, startPoint x: 122, startPoint y: 259, endPoint x: 124, endPoint y: 226, distance: 32.3
click at [188, 238] on use at bounding box center [187, 238] width 5 height 1
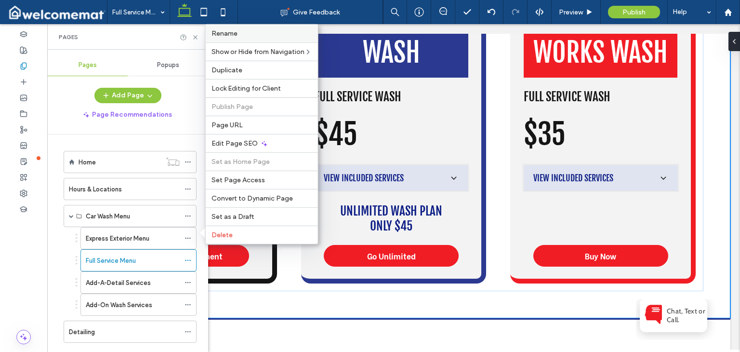
click at [255, 35] on label "Rename" at bounding box center [261, 33] width 101 height 8
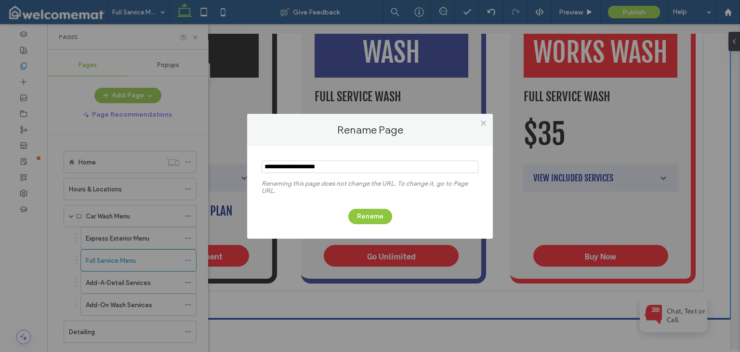
drag, startPoint x: 338, startPoint y: 165, endPoint x: 254, endPoint y: 166, distance: 84.3
click at [254, 166] on div "Renaming this page does not change the URL. To change it, go to Page URL. Rename" at bounding box center [370, 192] width 246 height 92
type input "*********"
click at [363, 219] on button "Rename" at bounding box center [370, 216] width 44 height 15
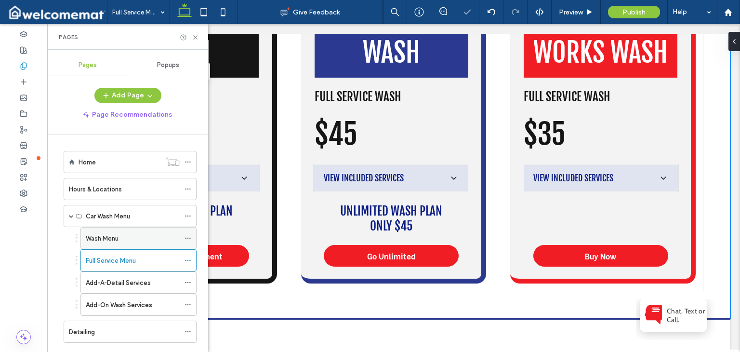
click at [187, 237] on icon at bounding box center [188, 238] width 7 height 7
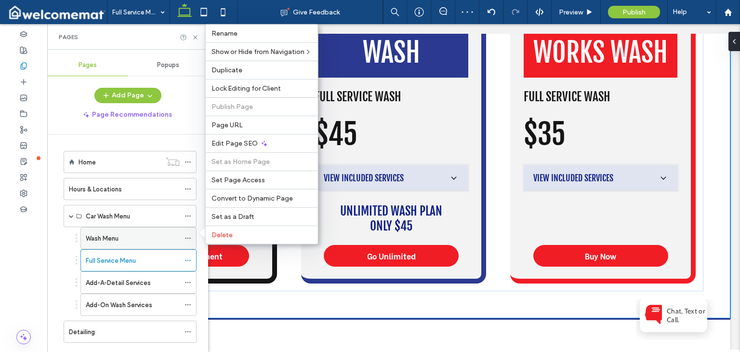
click at [106, 234] on label "Wash Menu" at bounding box center [102, 238] width 33 height 17
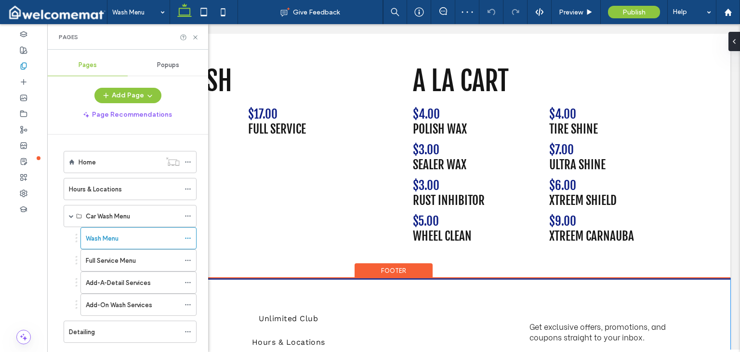
scroll to position [530, 0]
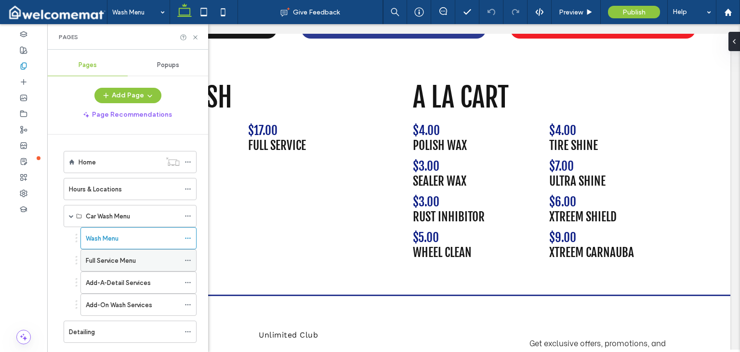
click at [141, 253] on div "Full Service Menu" at bounding box center [133, 260] width 94 height 21
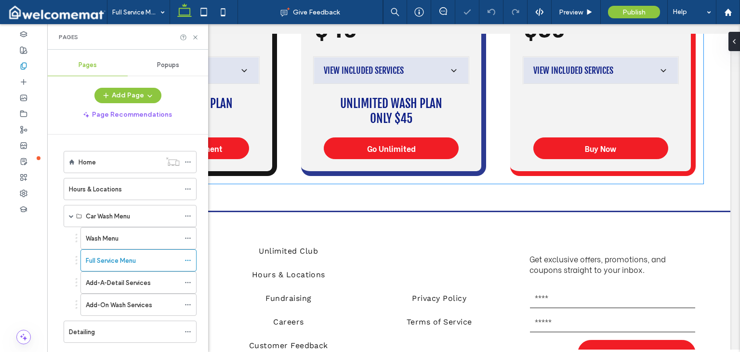
scroll to position [434, 0]
